Goal: Task Accomplishment & Management: Understand process/instructions

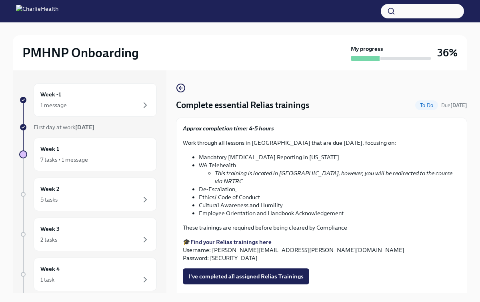
scroll to position [14, 0]
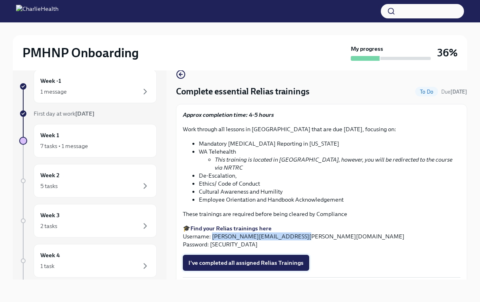
click at [216, 259] on span "I've completed all assigned Relias Trainings" at bounding box center [245, 263] width 115 height 8
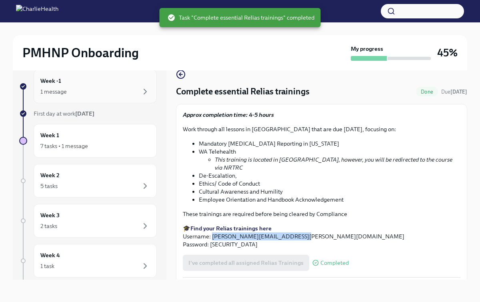
click at [82, 78] on div "Week -1 1 message" at bounding box center [95, 86] width 110 height 20
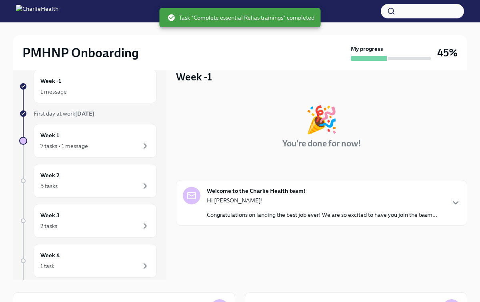
click at [85, 116] on strong "[DATE]" at bounding box center [84, 113] width 19 height 7
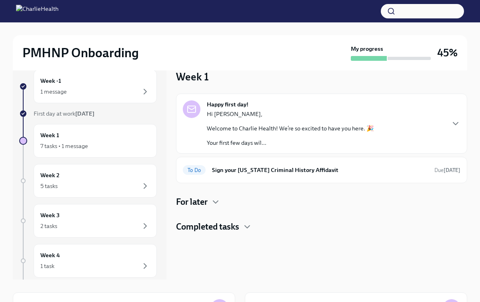
click at [207, 203] on h4 "For later" at bounding box center [192, 202] width 32 height 12
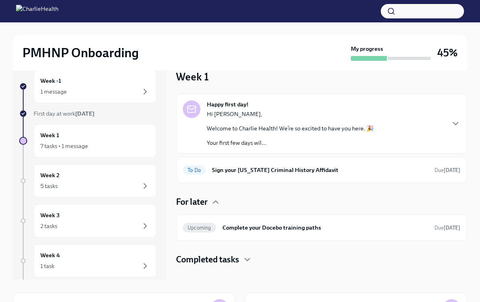
click at [286, 250] on div "Happy first day! Hi [PERSON_NAME], Welcome to Charlie Health! We’re so excited …" at bounding box center [321, 180] width 291 height 172
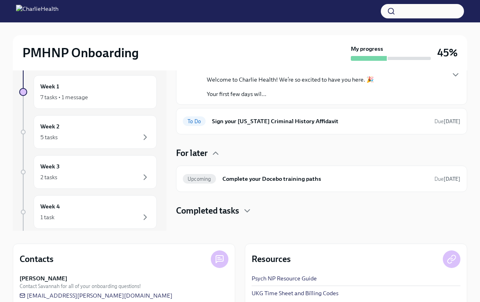
scroll to position [78, 0]
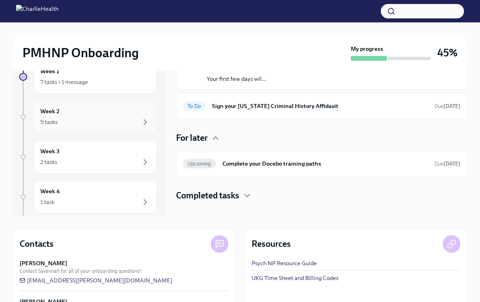
click at [106, 111] on div "Week 2 5 tasks" at bounding box center [95, 117] width 110 height 20
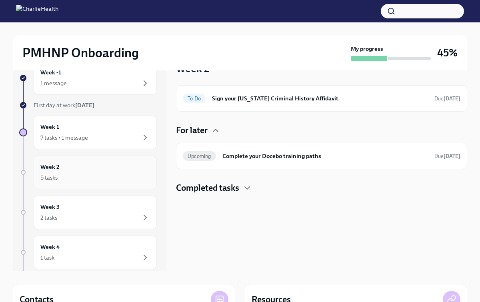
scroll to position [14, 0]
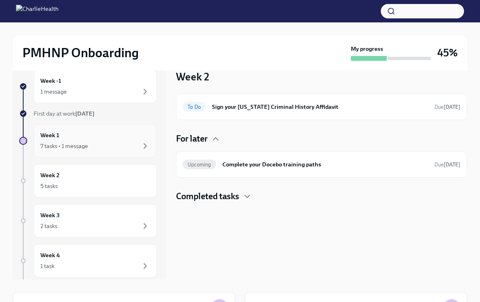
click at [98, 137] on div "Week 1 7 tasks • 1 message" at bounding box center [95, 141] width 110 height 20
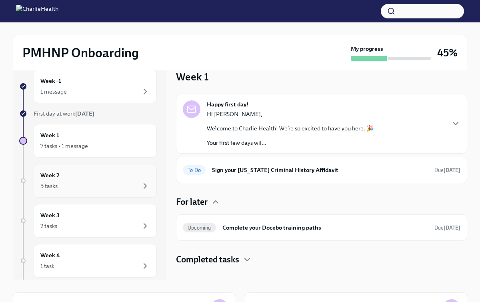
click at [99, 179] on div "Week 2 5 tasks" at bounding box center [95, 181] width 110 height 20
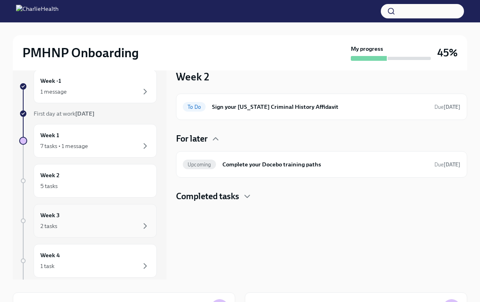
click at [88, 211] on div "Week 3 2 tasks" at bounding box center [95, 221] width 110 height 20
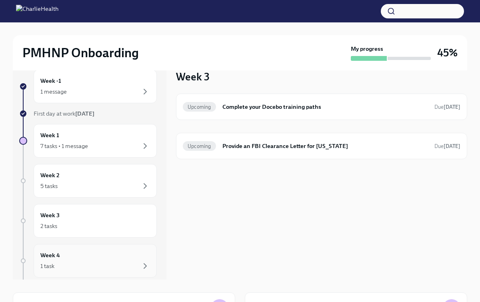
click at [91, 253] on div "Week 4 1 task" at bounding box center [95, 261] width 110 height 20
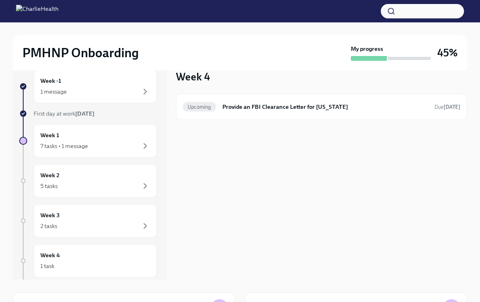
click at [230, 222] on div "Week 4 Upcoming Provide an FBI Clearance Letter for [US_STATE] Due [DATE]" at bounding box center [321, 168] width 291 height 223
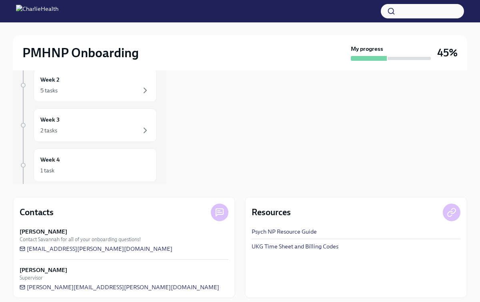
scroll to position [115, 0]
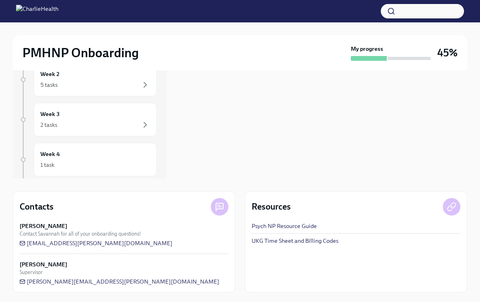
click at [280, 241] on link "UKG Time Sheet and Billing Codes" at bounding box center [294, 241] width 87 height 8
click at [182, 140] on div "Week 4 Upcoming Provide an FBI Clearance Letter for [US_STATE] Due [DATE]" at bounding box center [321, 67] width 291 height 223
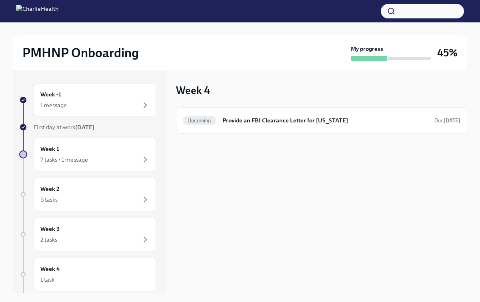
scroll to position [0, 0]
click at [104, 107] on div "1 message" at bounding box center [95, 105] width 110 height 10
